Goal: Transaction & Acquisition: Subscribe to service/newsletter

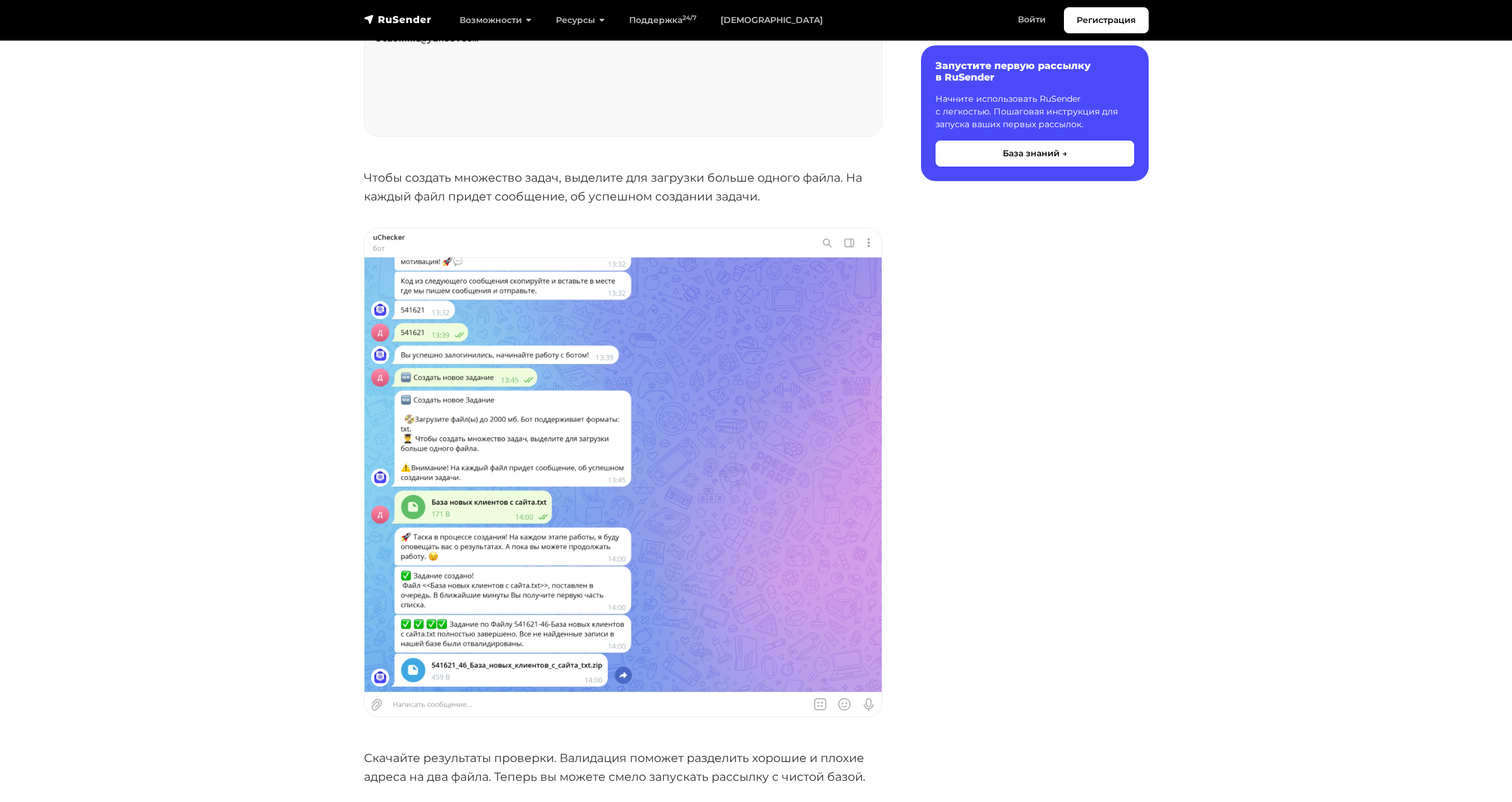
scroll to position [3444, 0]
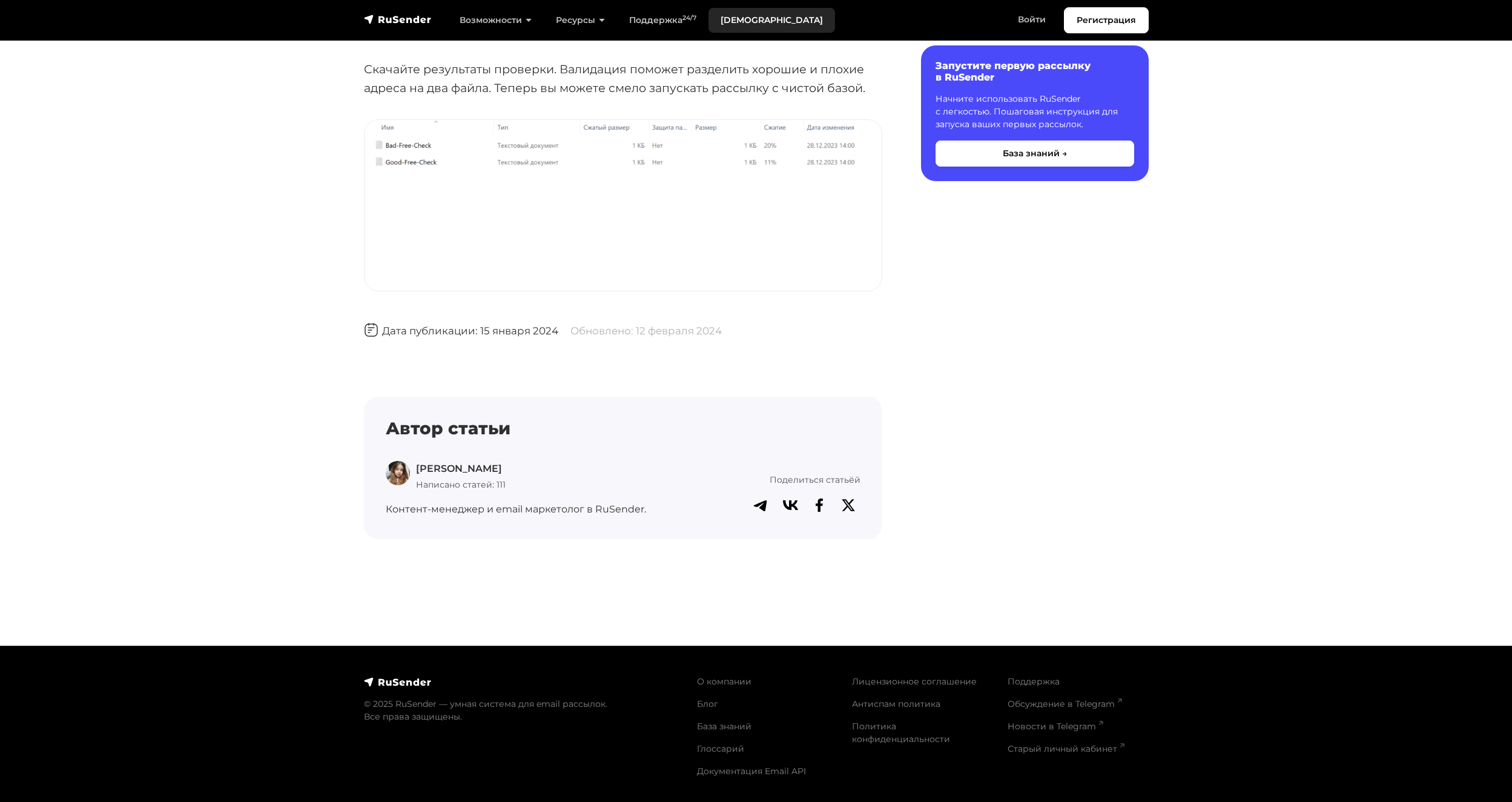
click at [739, 17] on link "[DEMOGRAPHIC_DATA]" at bounding box center [772, 20] width 127 height 25
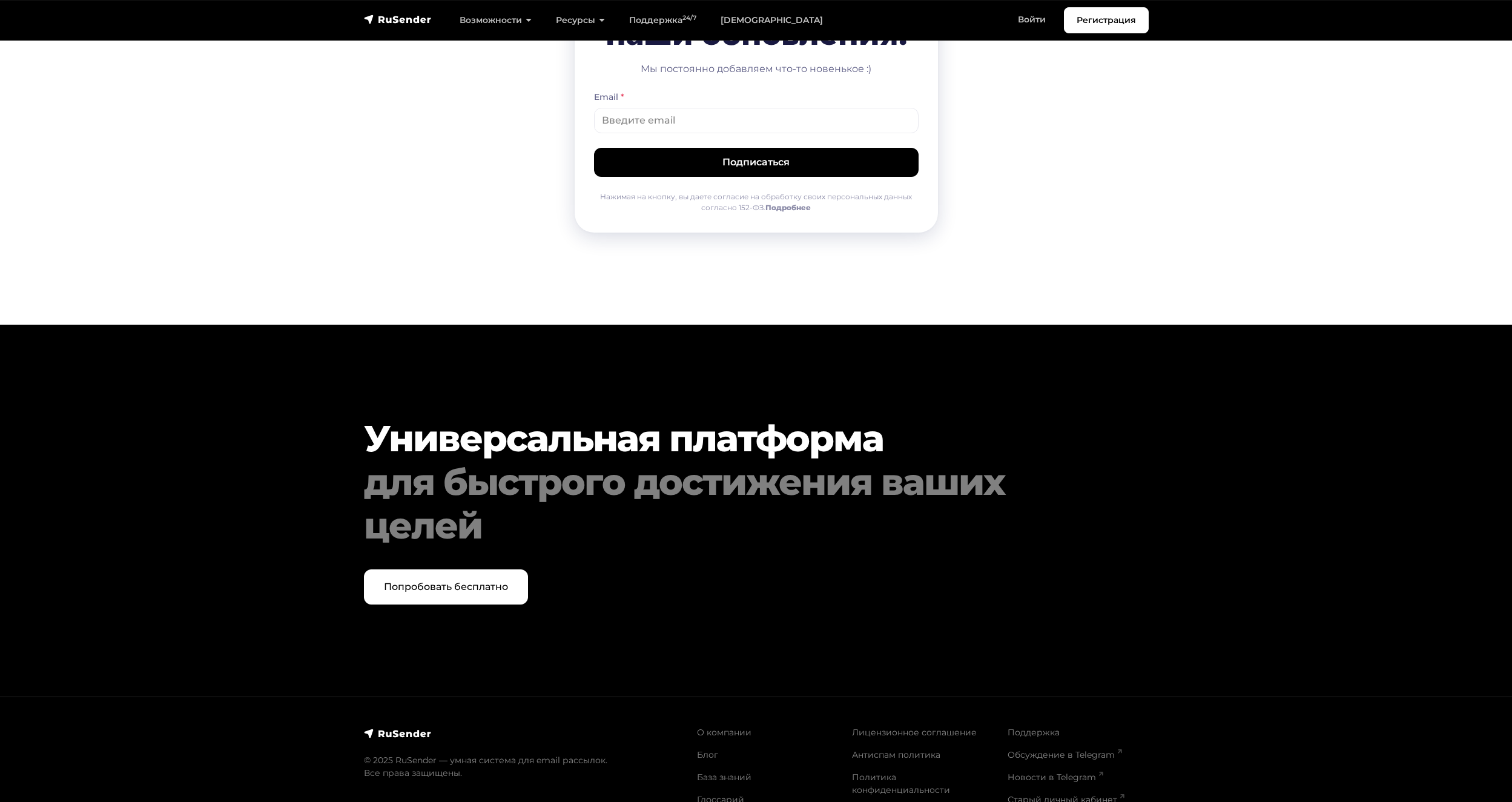
scroll to position [5972, 0]
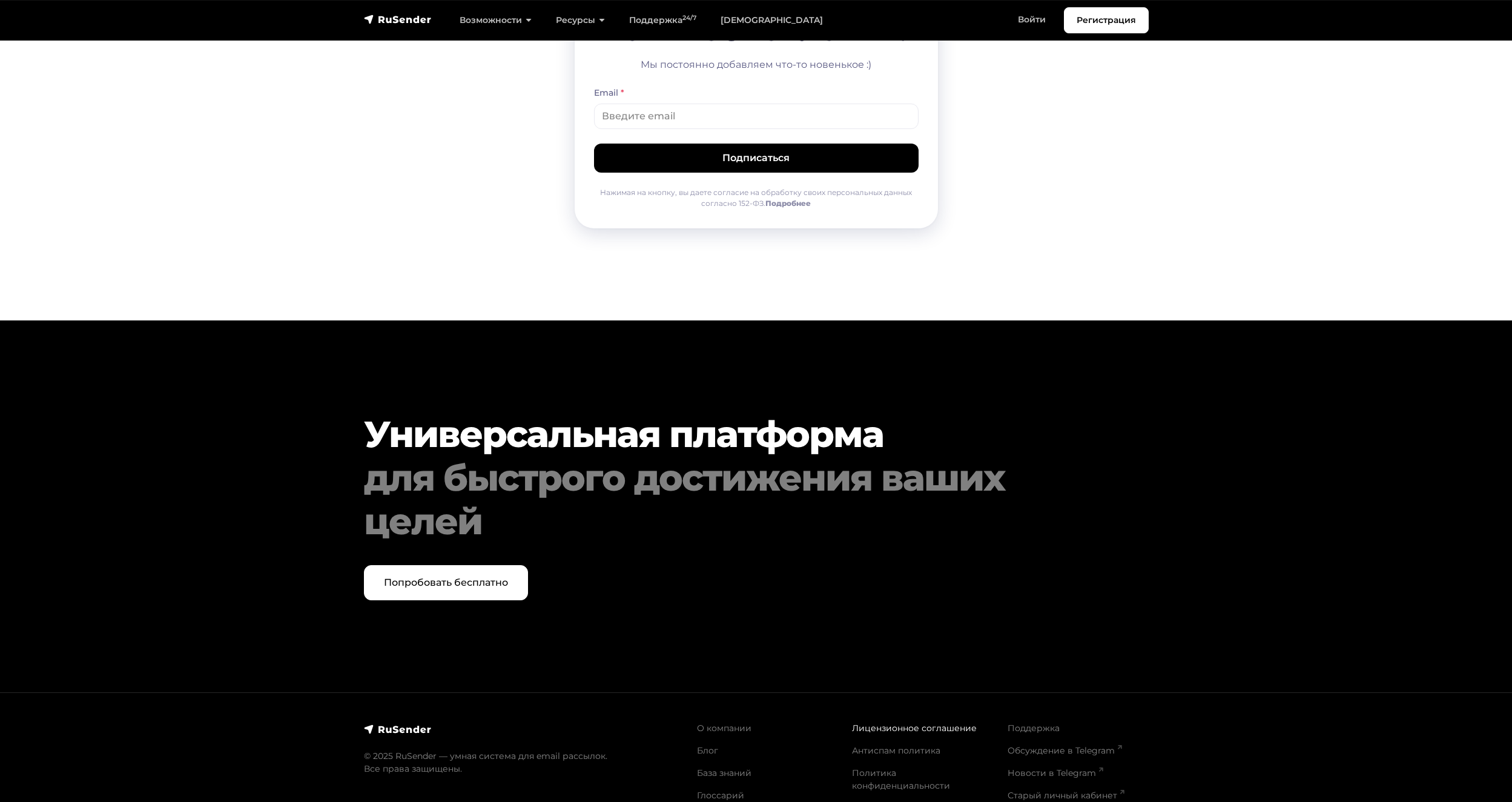
click at [913, 723] on link "Лицензионное соглашение" at bounding box center [914, 728] width 125 height 11
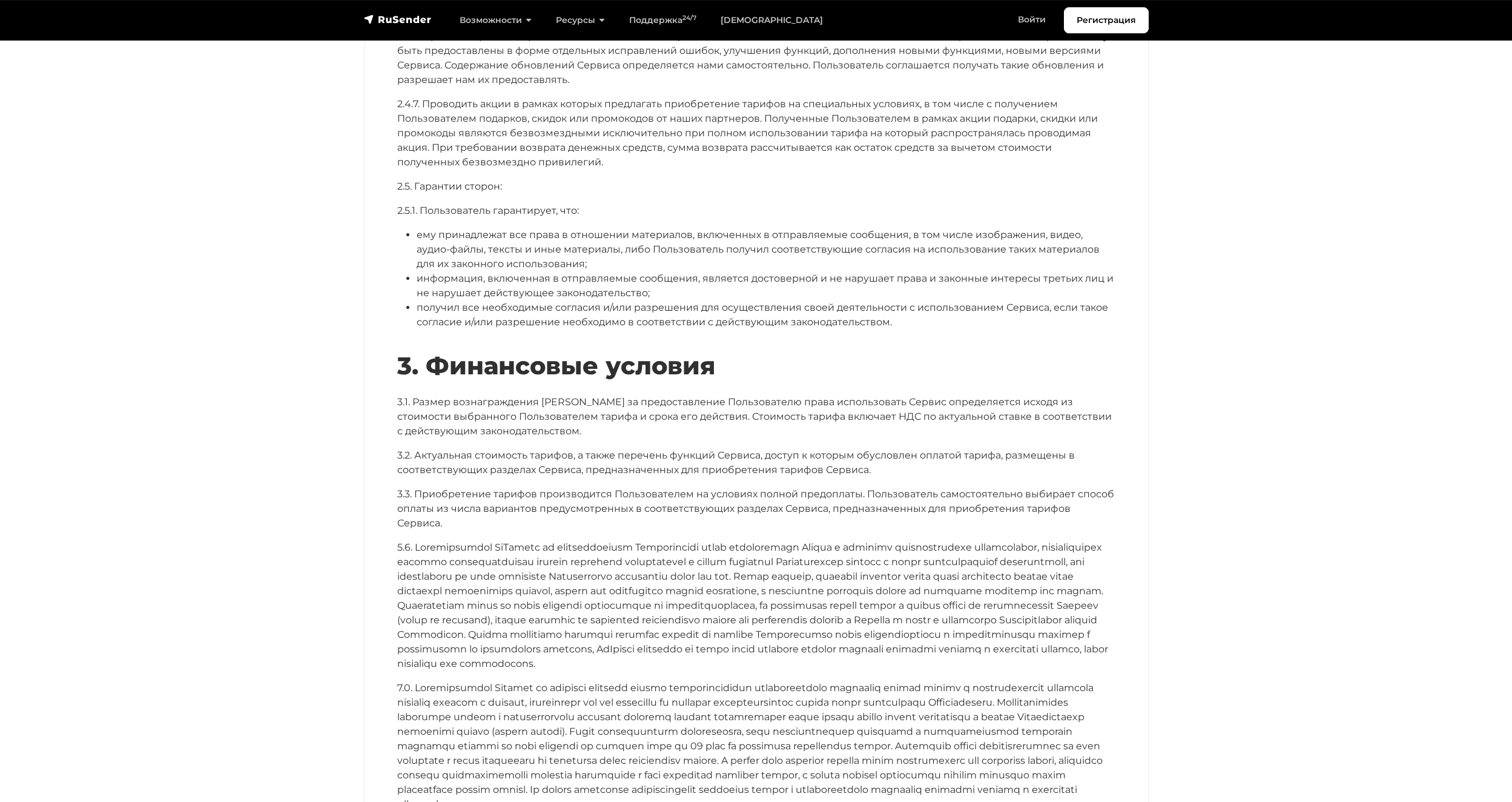
scroll to position [2231, 0]
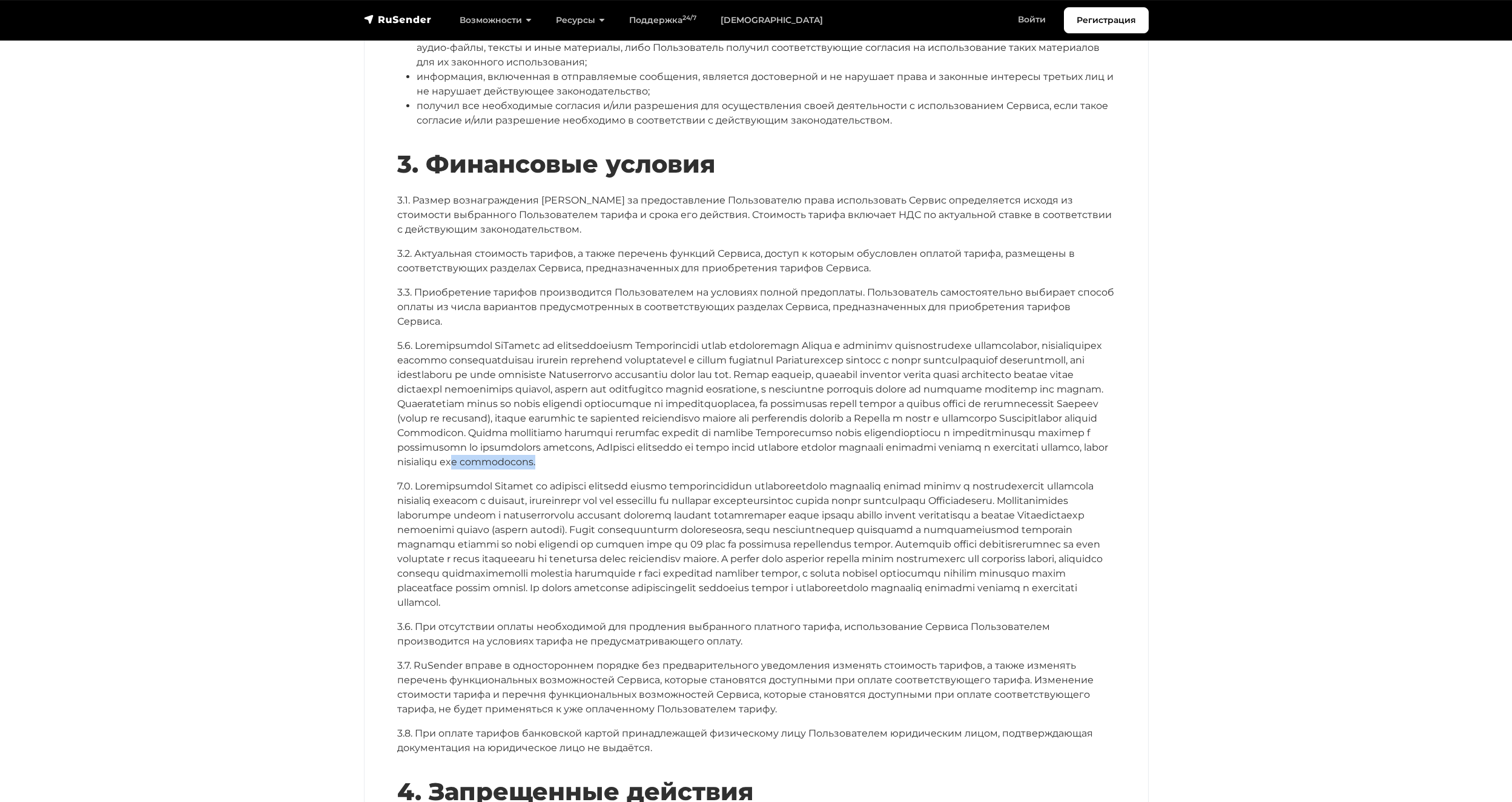
drag, startPoint x: 568, startPoint y: 452, endPoint x: 463, endPoint y: 452, distance: 105.0
click at [463, 452] on p at bounding box center [756, 404] width 718 height 131
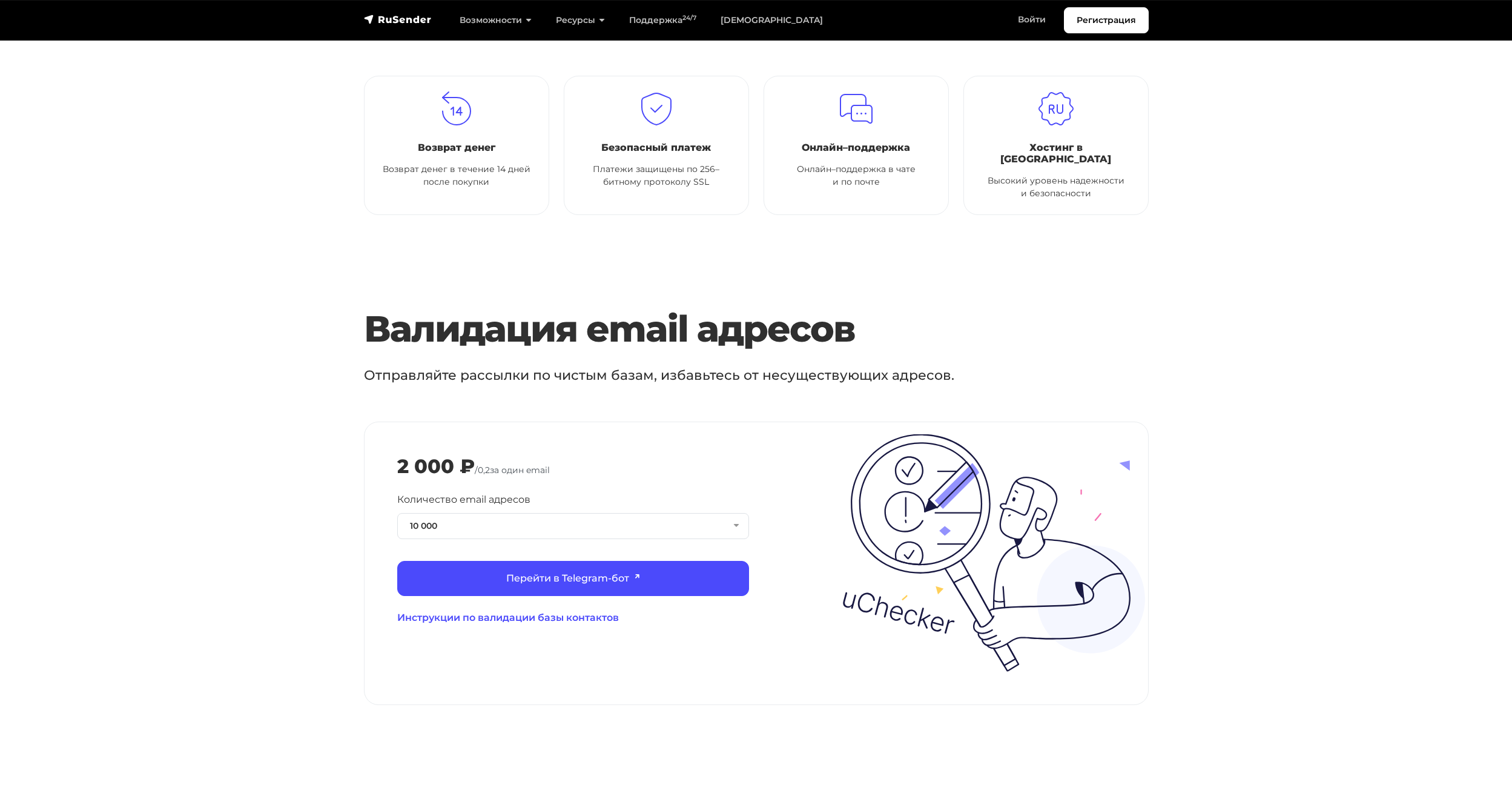
scroll to position [1010, 0]
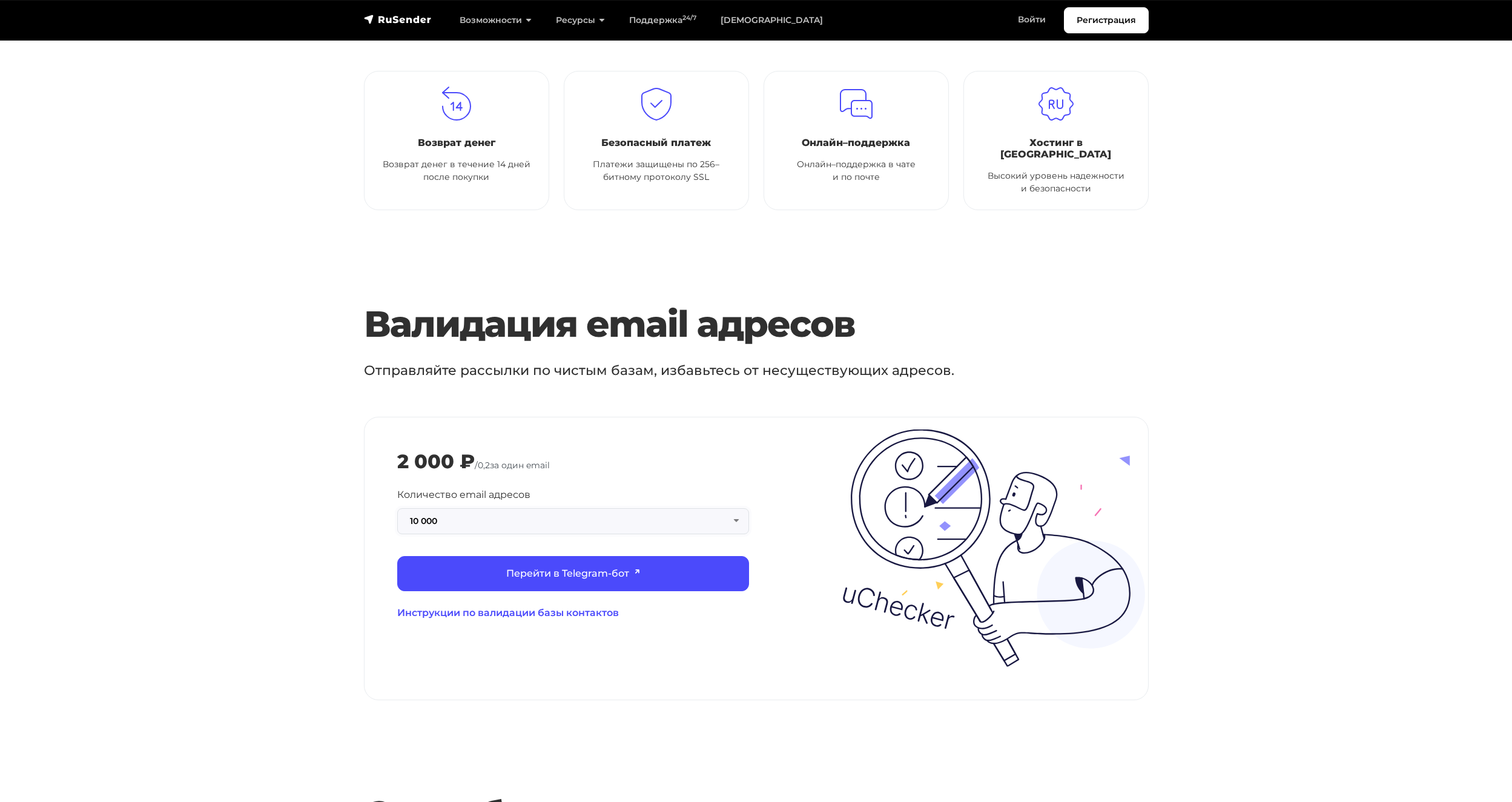
click at [502, 518] on button "10 000" at bounding box center [573, 521] width 352 height 26
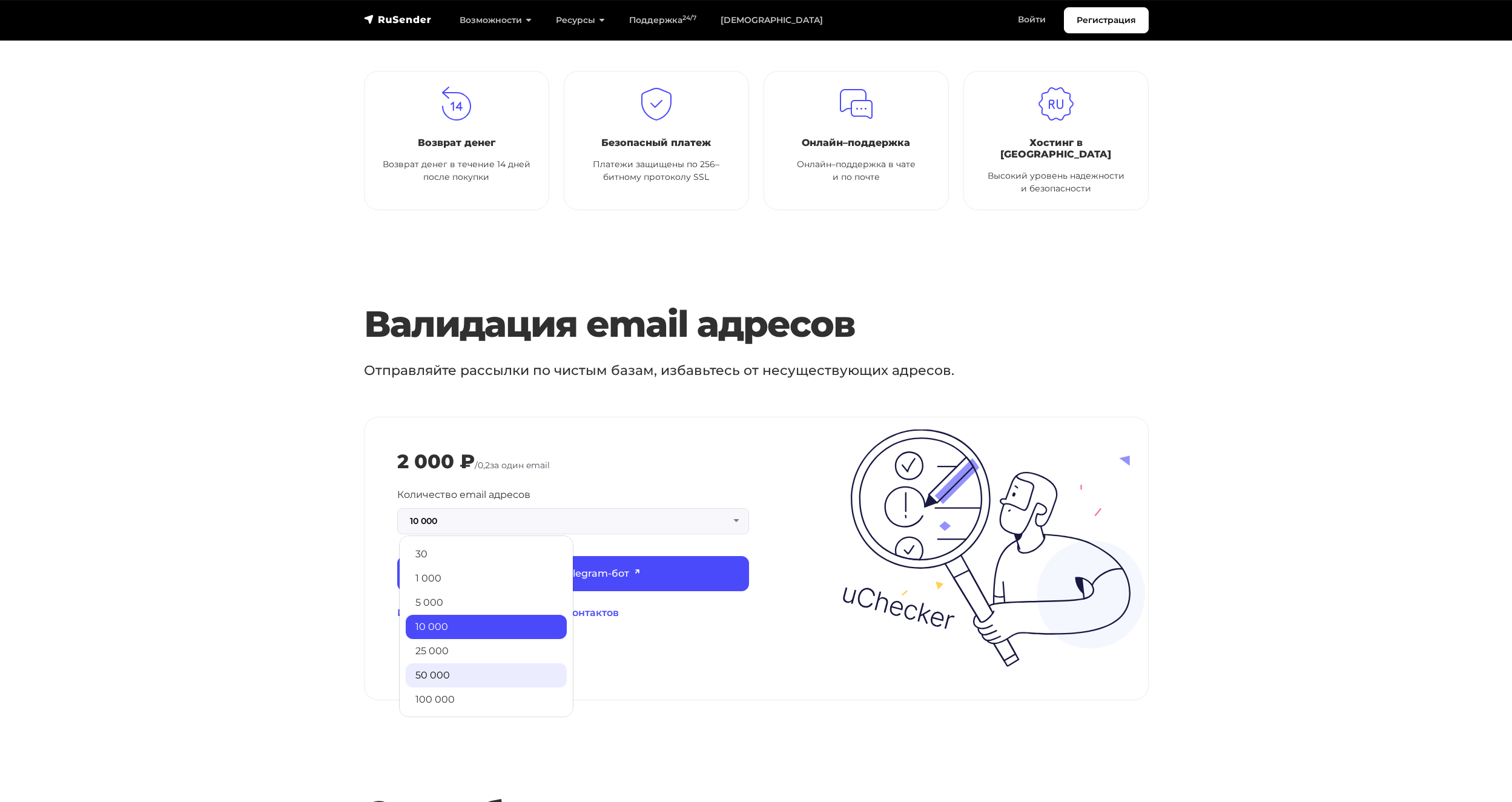
click at [437, 665] on link "50 000" at bounding box center [486, 675] width 161 height 25
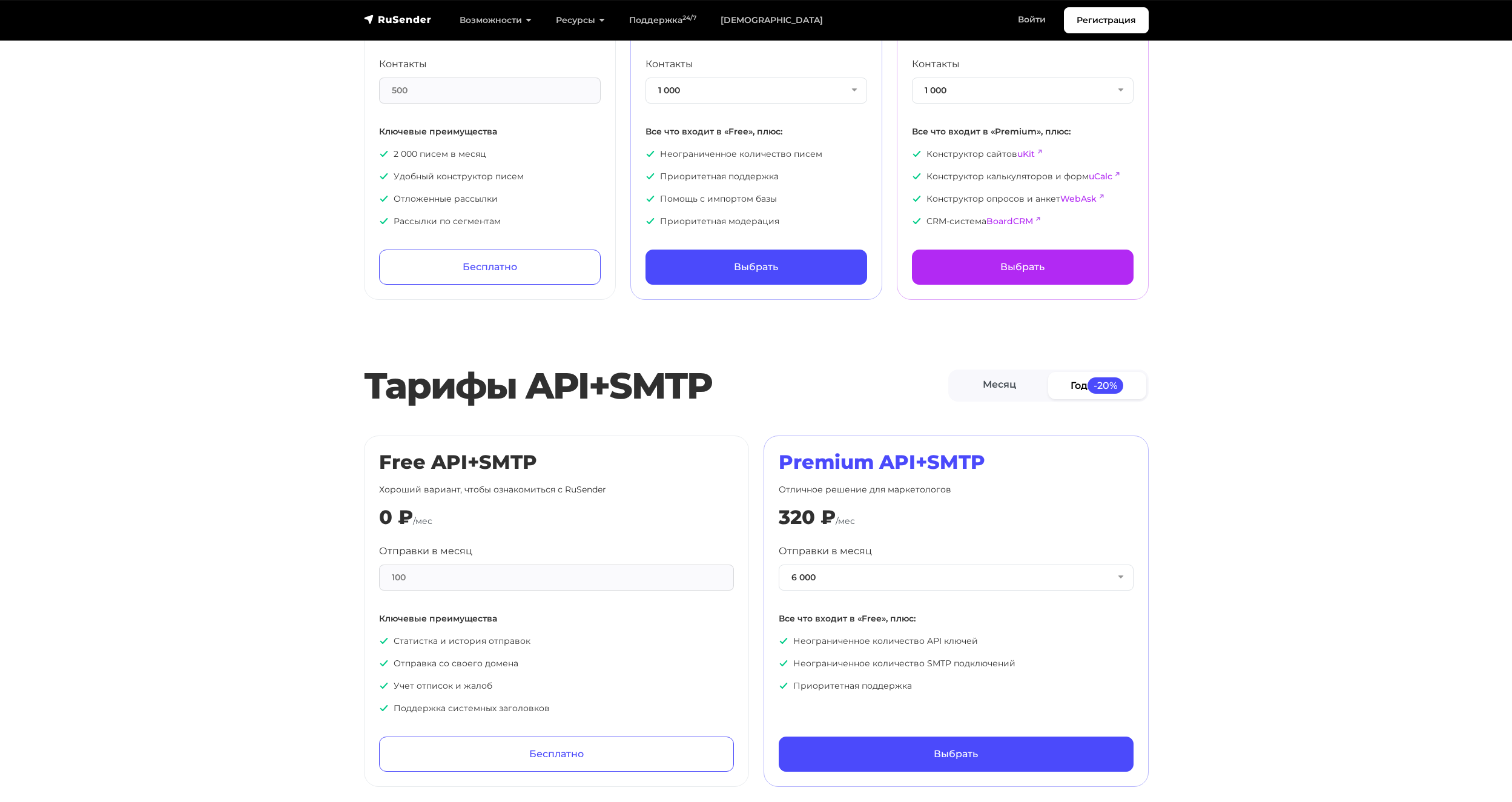
scroll to position [606, 0]
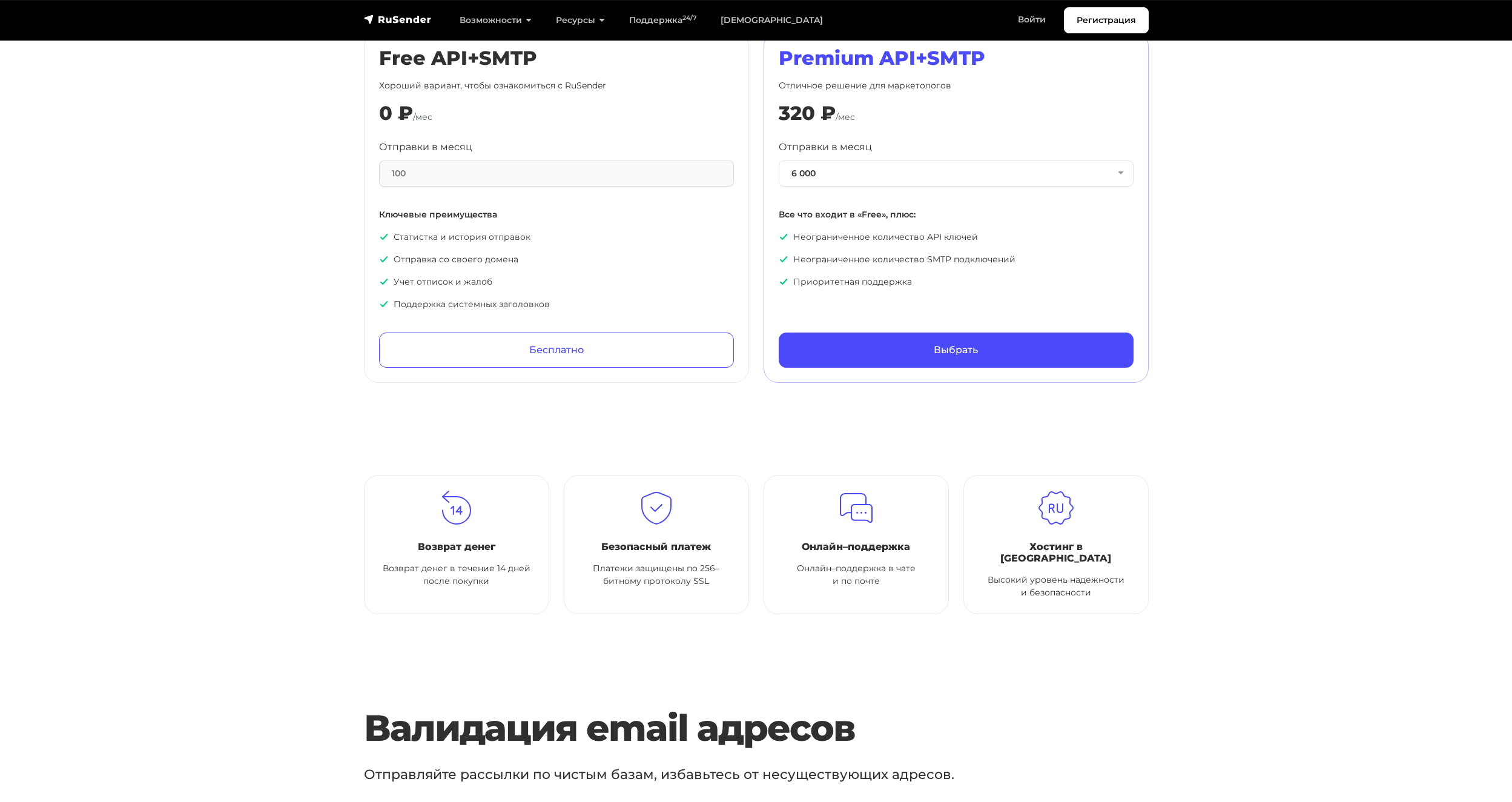
click at [843, 523] on img at bounding box center [855, 508] width 36 height 36
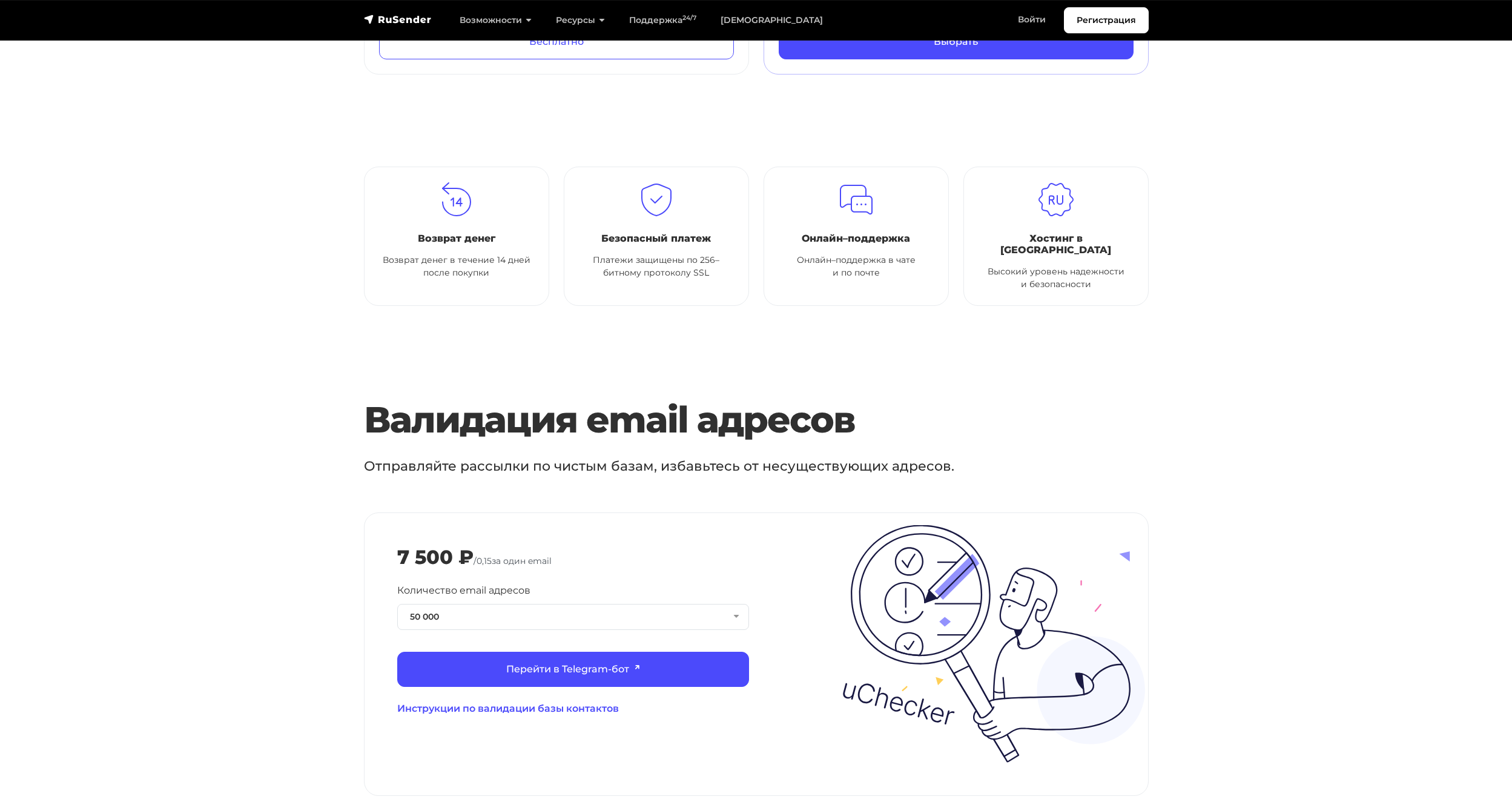
scroll to position [807, 0]
